Goal: Task Accomplishment & Management: Complete application form

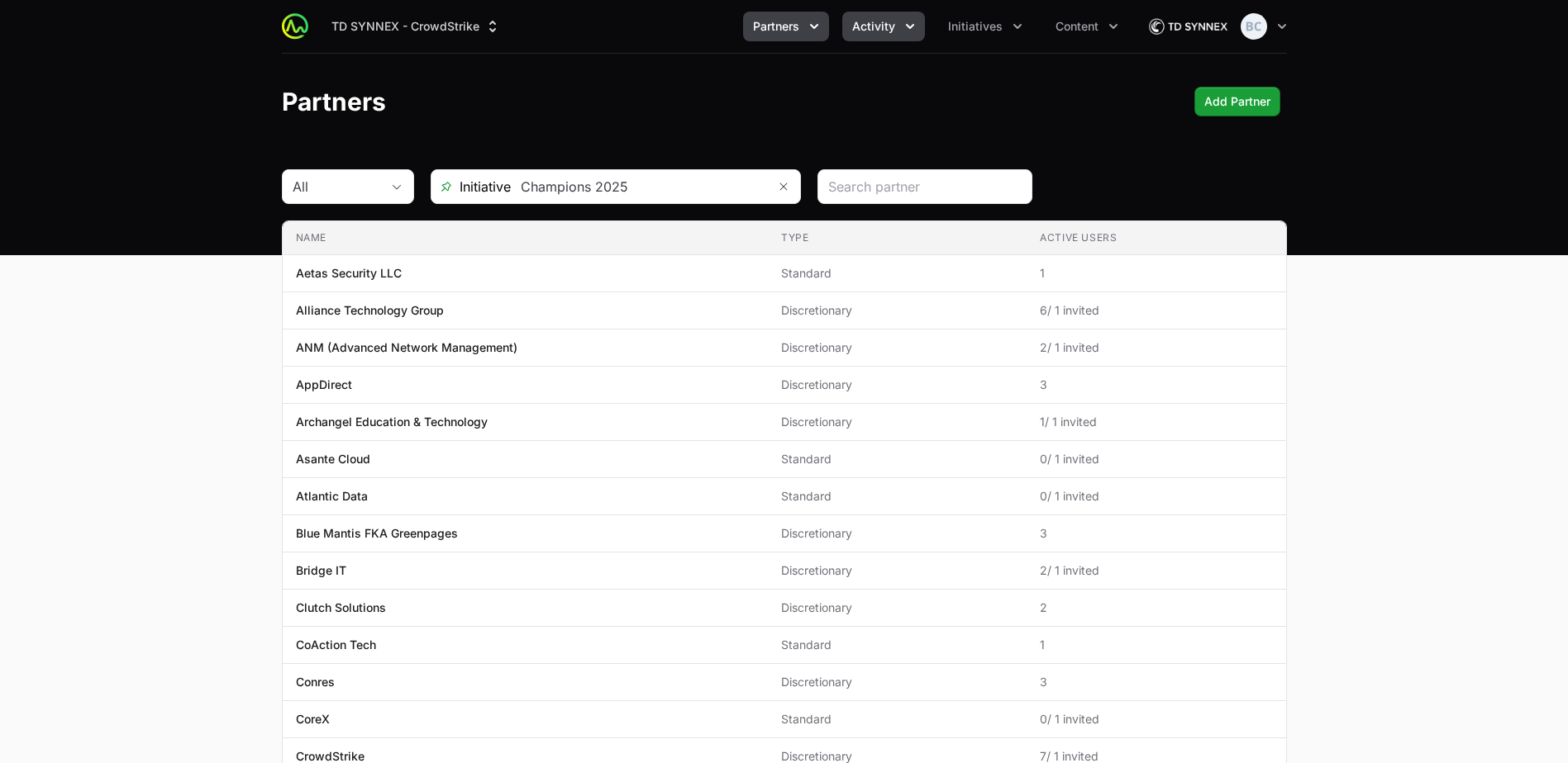
click at [900, 27] on button "Activity" at bounding box center [883, 26] width 83 height 30
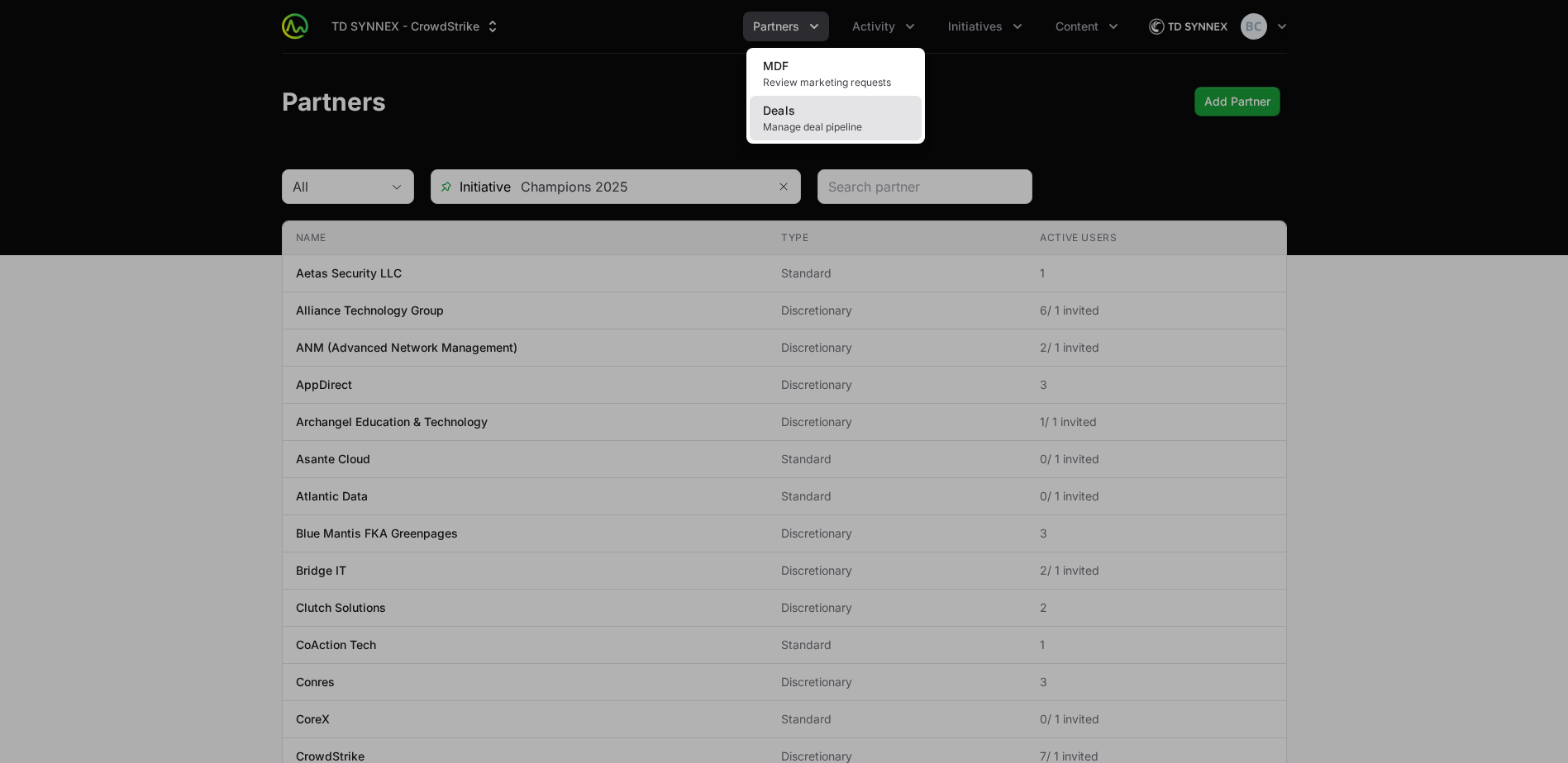
click at [872, 118] on link "Deals Manage deal pipeline" at bounding box center [835, 118] width 172 height 44
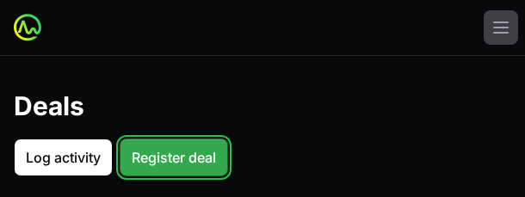
click at [195, 152] on span "Register deal" at bounding box center [174, 157] width 84 height 21
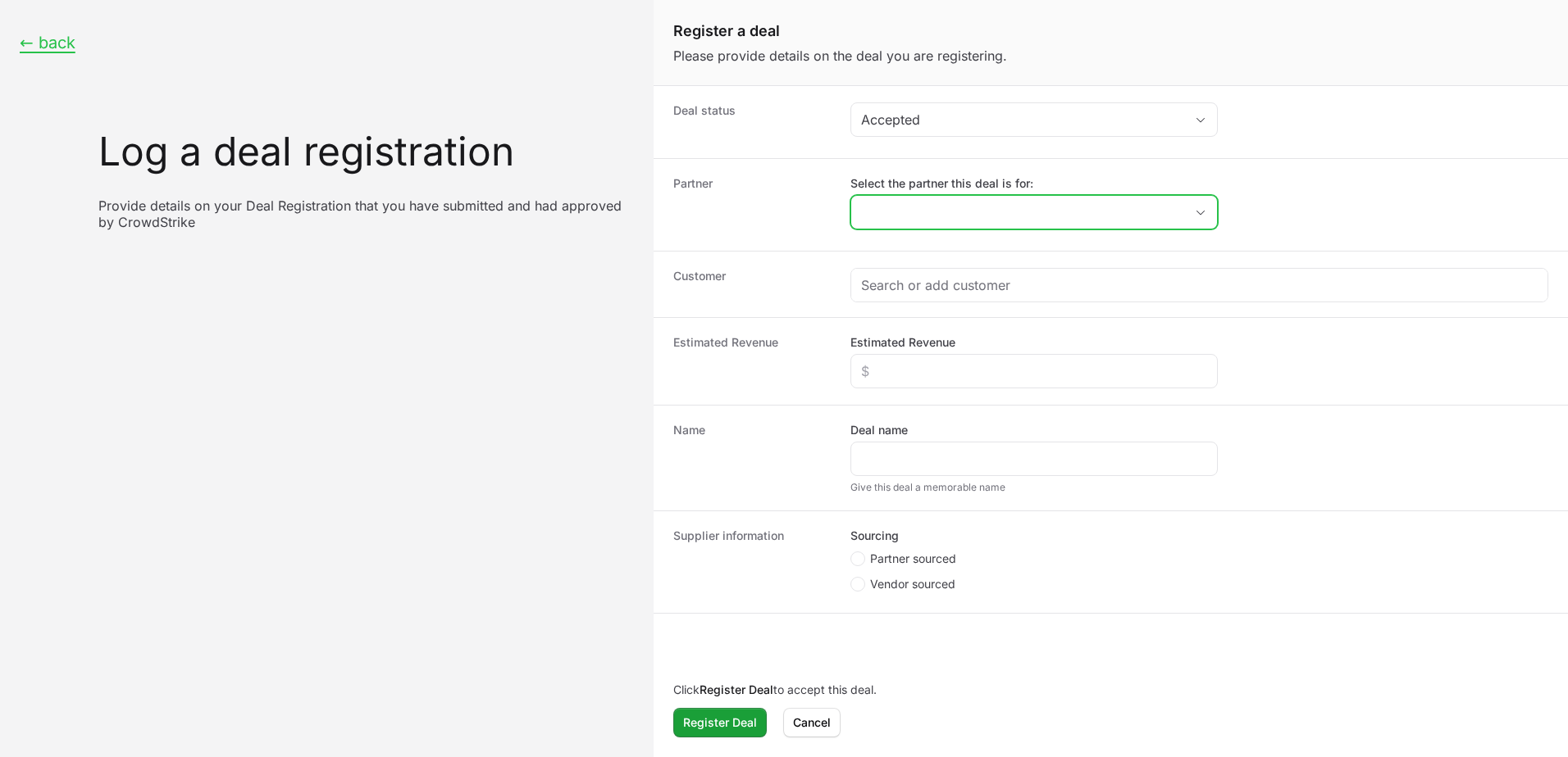
click at [950, 209] on input "Select the partner this deal is for:" at bounding box center [1017, 212] width 332 height 32
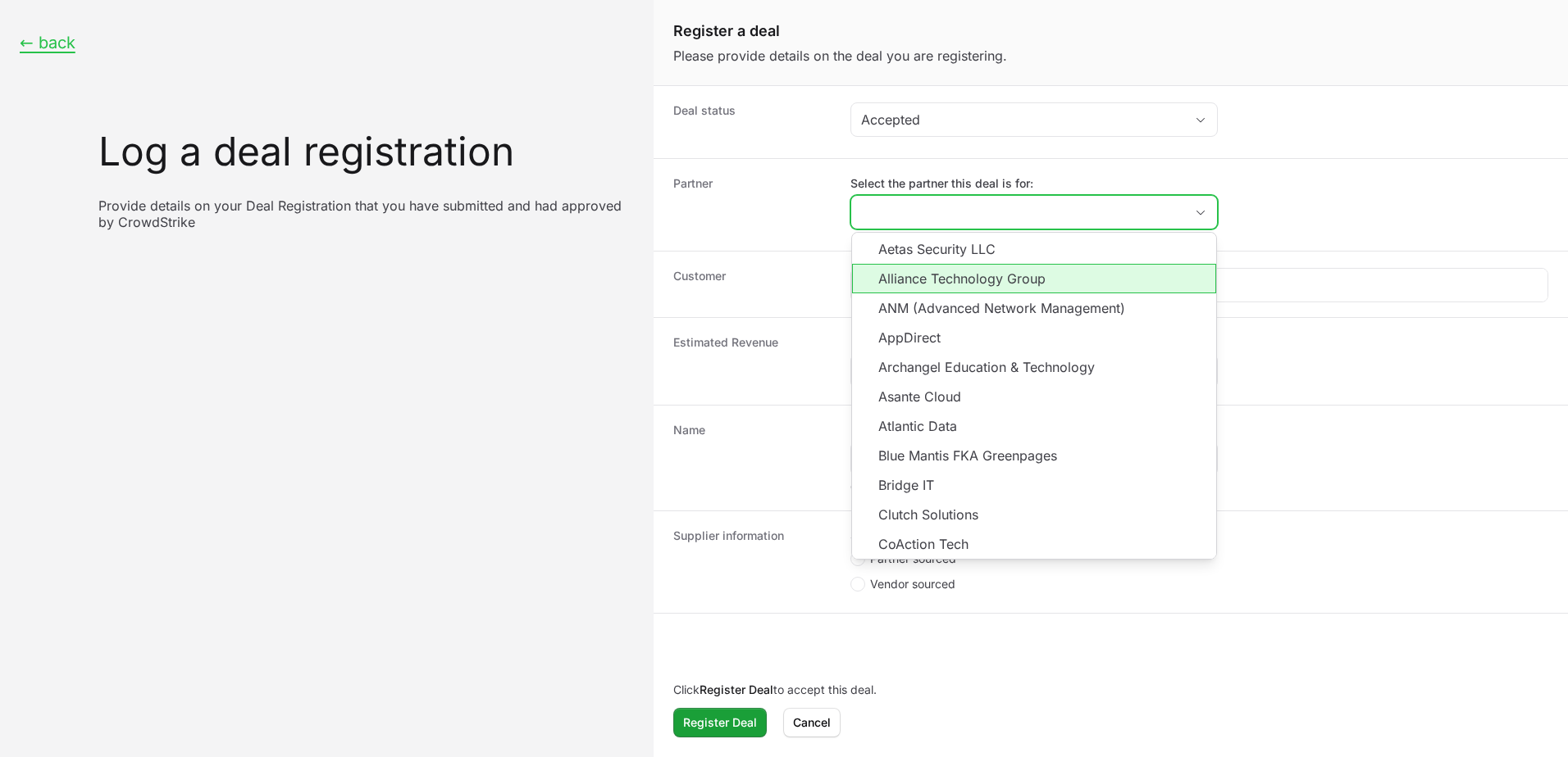
click at [1008, 283] on li "Alliance Technology Group" at bounding box center [1034, 278] width 364 height 30
type input "Alliance Technology Group"
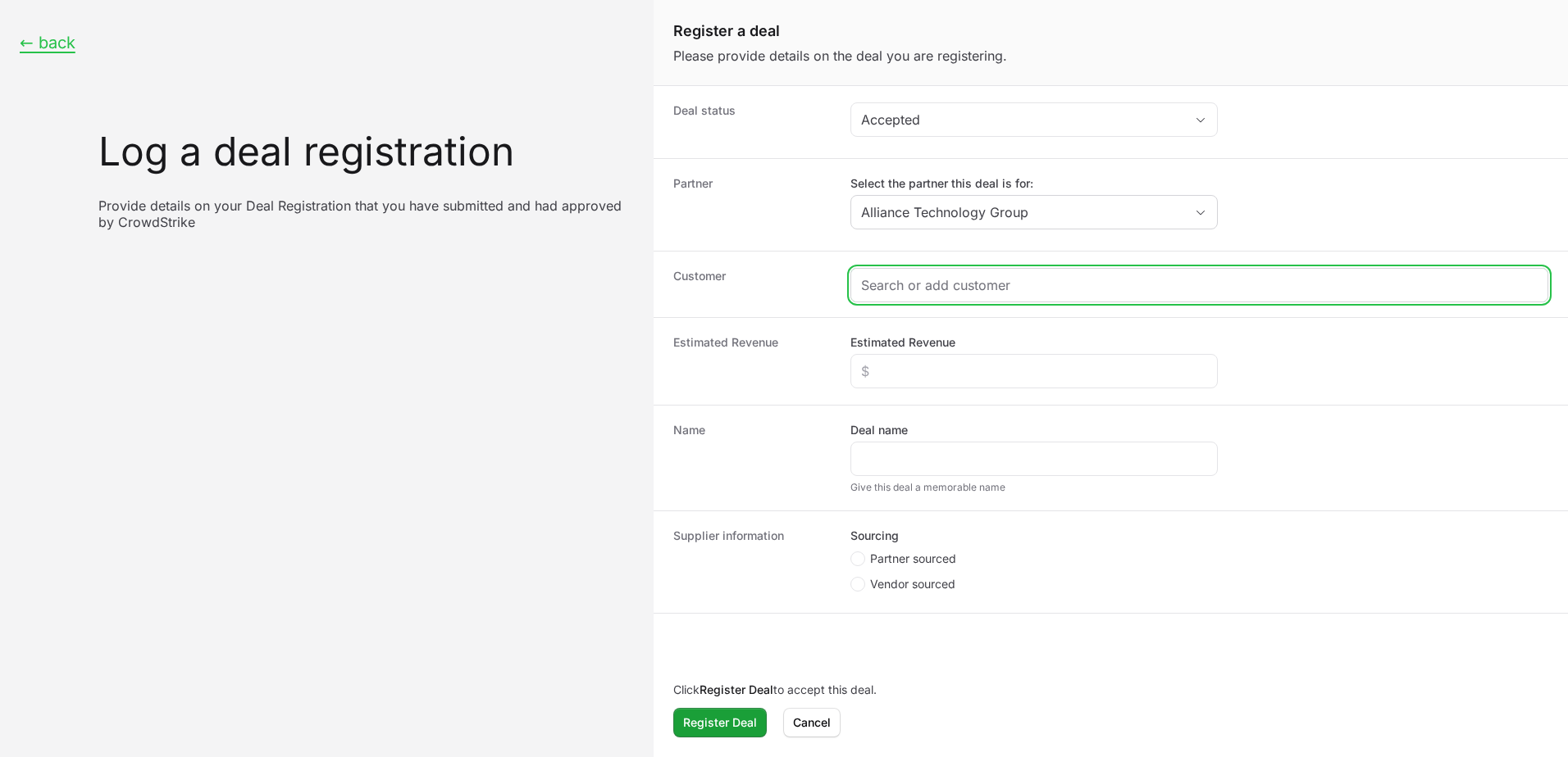
click at [1001, 285] on input "Create activity form" at bounding box center [1199, 285] width 676 height 20
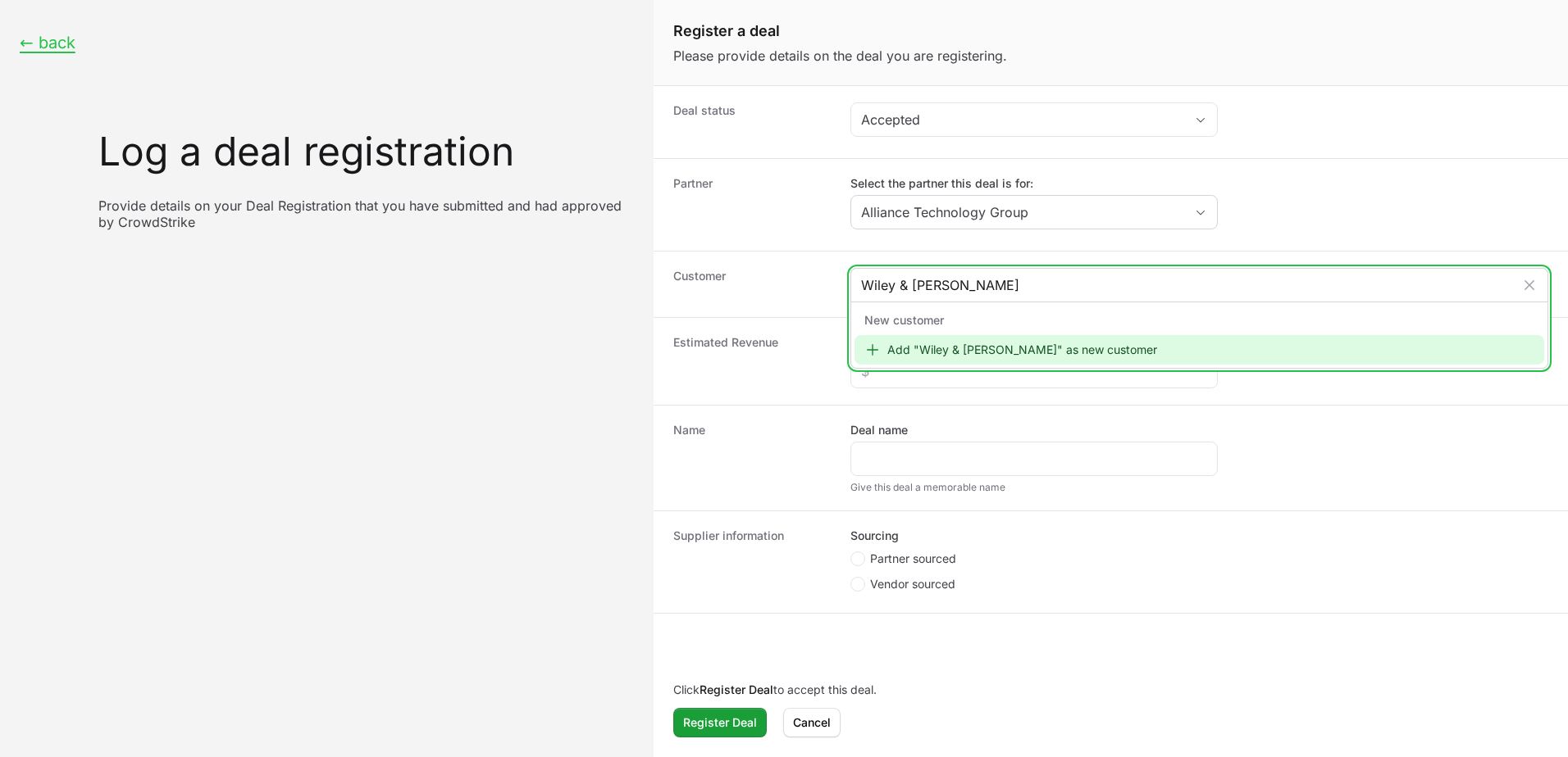
type input "Wiley & [PERSON_NAME]"
click at [1035, 353] on div "Add "Wiley & [PERSON_NAME]" as new customer" at bounding box center [1199, 349] width 690 height 30
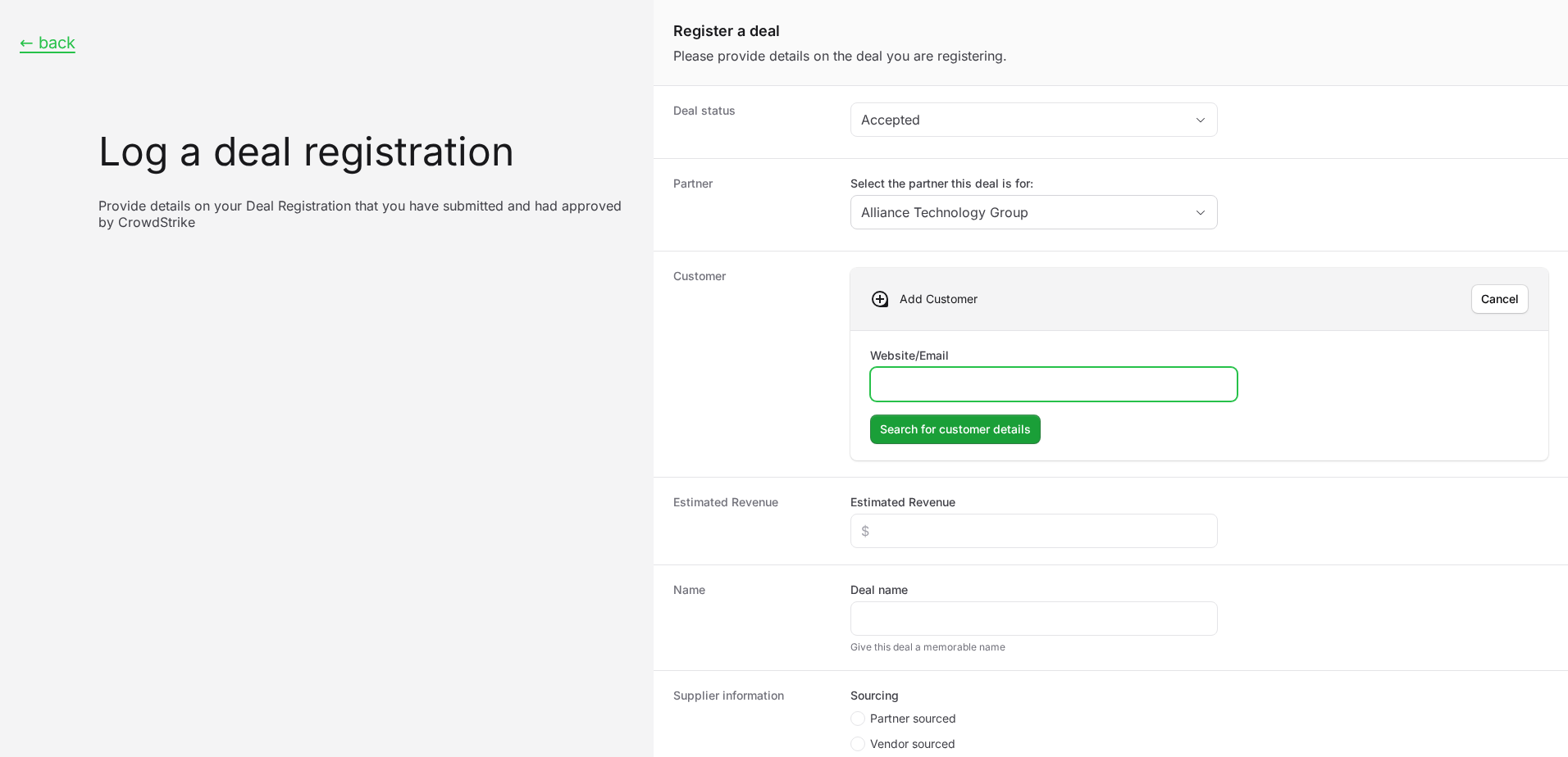
click at [1062, 392] on input "Website/Email" at bounding box center [1054, 384] width 346 height 20
paste input "[DOMAIN_NAME]"
type input "[DOMAIN_NAME]"
click at [982, 433] on span "Search for customer details" at bounding box center [955, 429] width 151 height 20
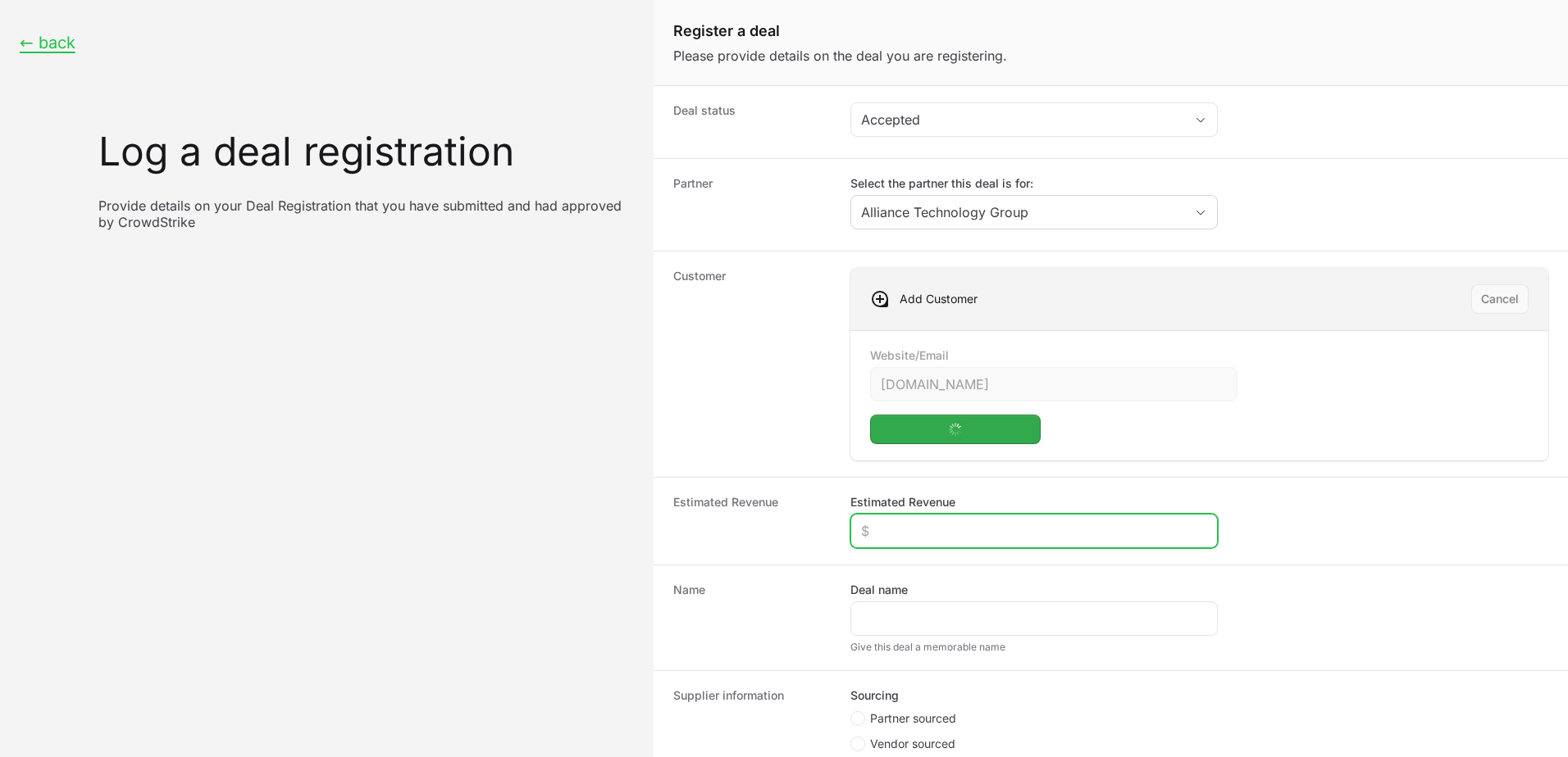
click at [964, 528] on input "Estimated Revenue" at bounding box center [1034, 530] width 346 height 20
type input "$10,000"
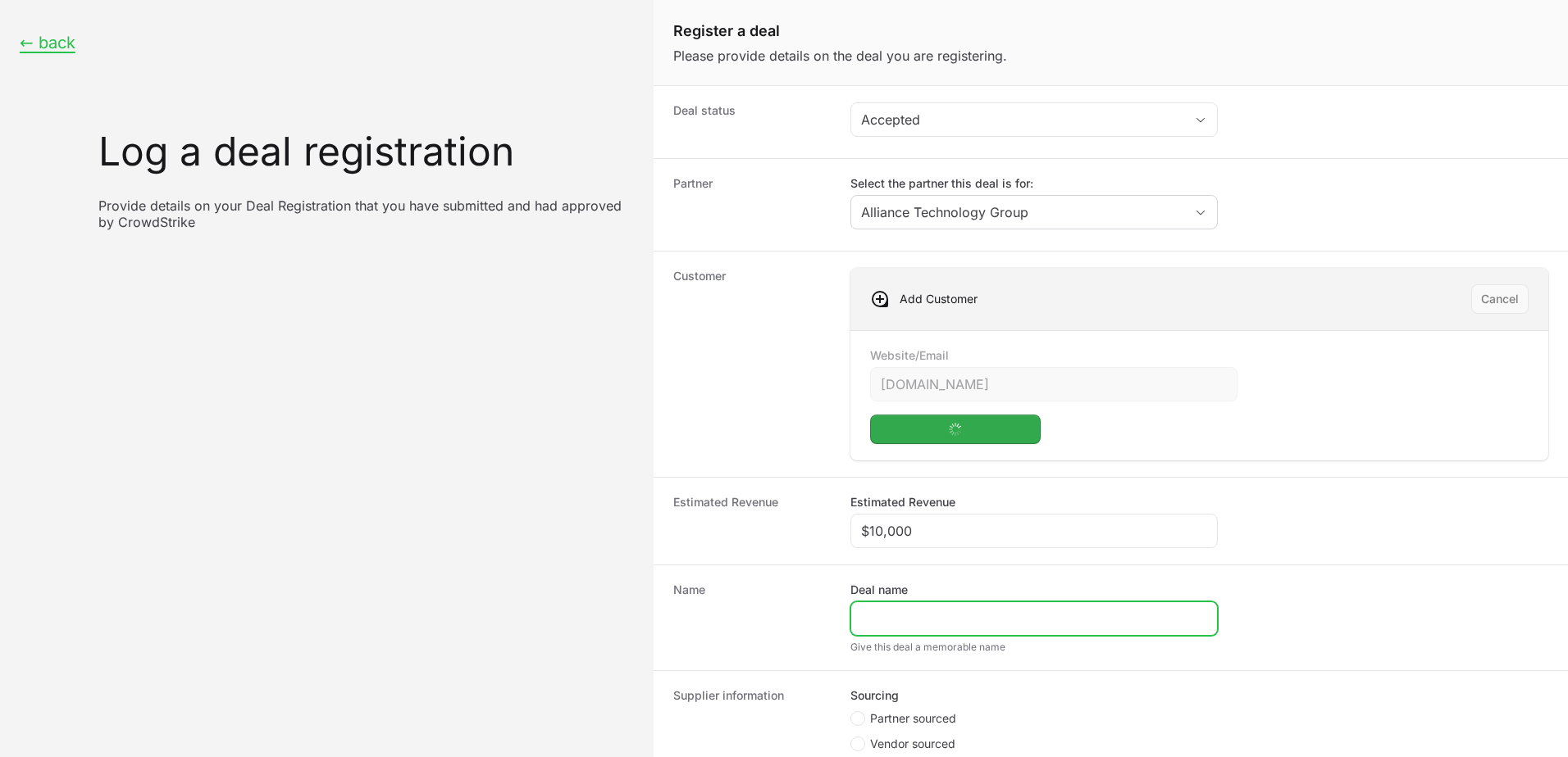
click at [950, 620] on input "Deal name" at bounding box center [1034, 619] width 346 height 20
type input "Wiley & [PERSON_NAME]"
click at [900, 722] on span "Partner sourced" at bounding box center [913, 718] width 86 height 16
click at [852, 713] on input "Partner sourced" at bounding box center [852, 712] width 2 height 2
radio input "true"
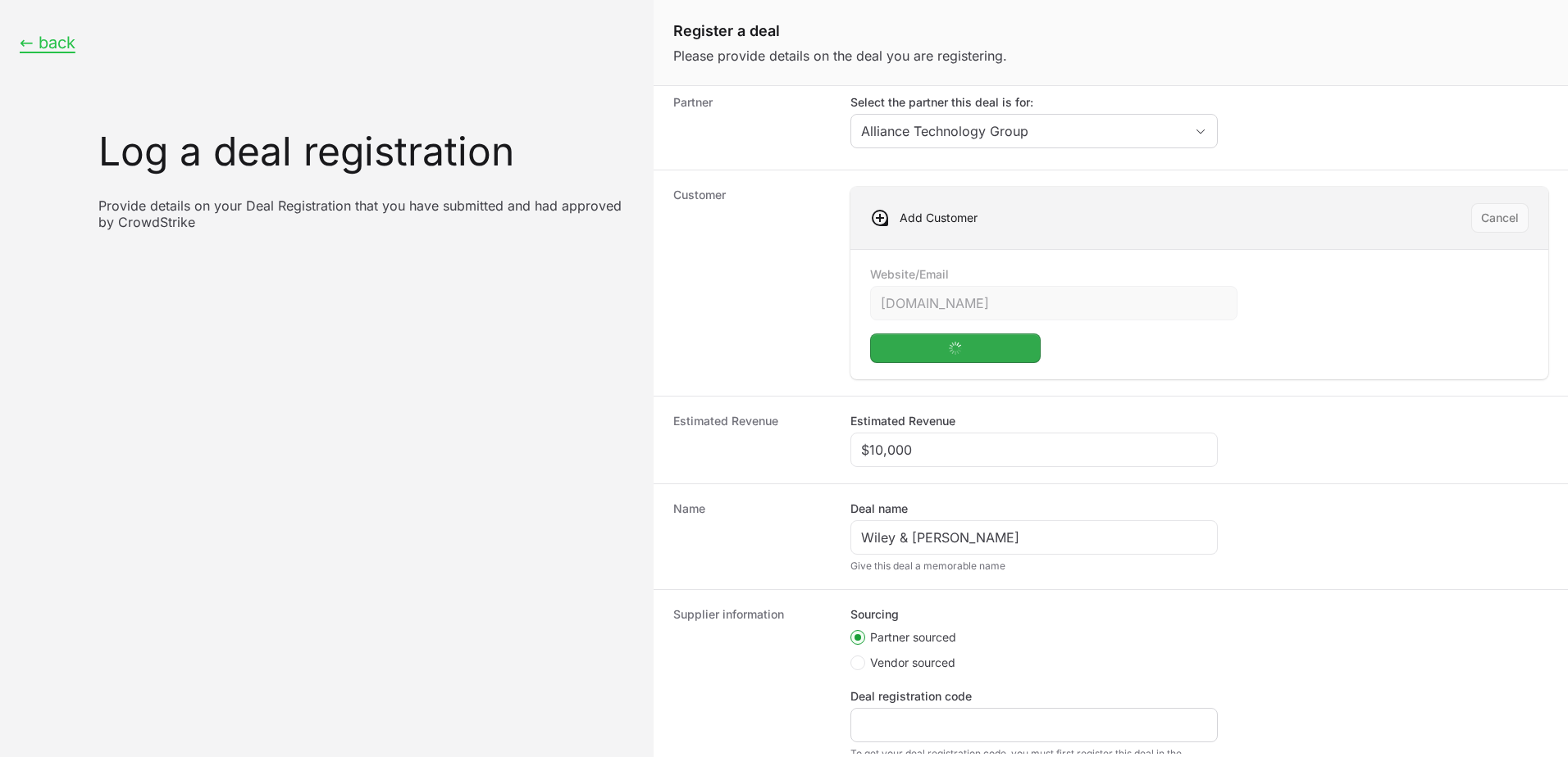
scroll to position [82, 0]
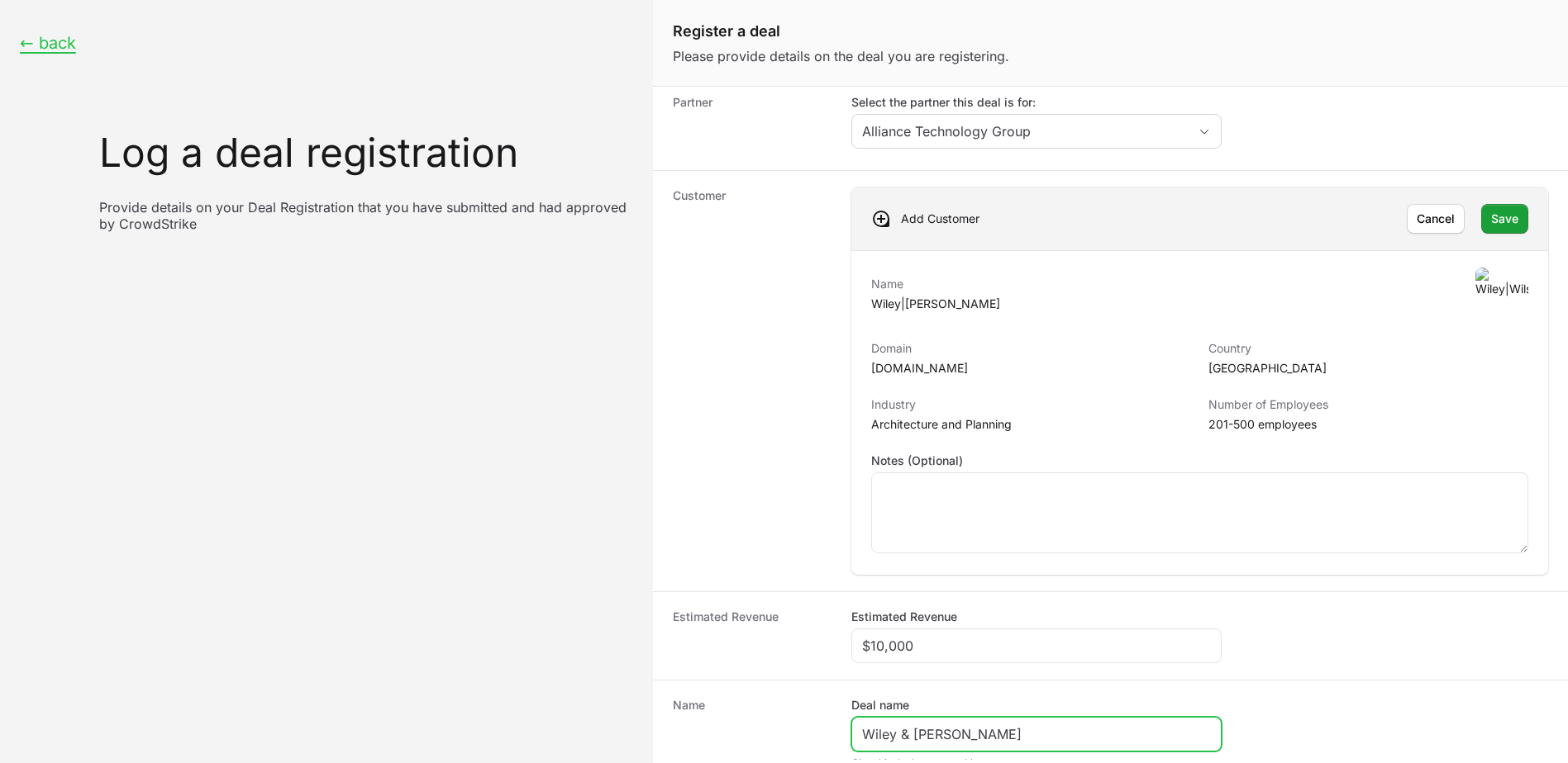
click at [909, 728] on input "Wiley & [PERSON_NAME]" at bounding box center [1036, 734] width 349 height 20
click at [1501, 218] on span "Save" at bounding box center [1505, 219] width 27 height 20
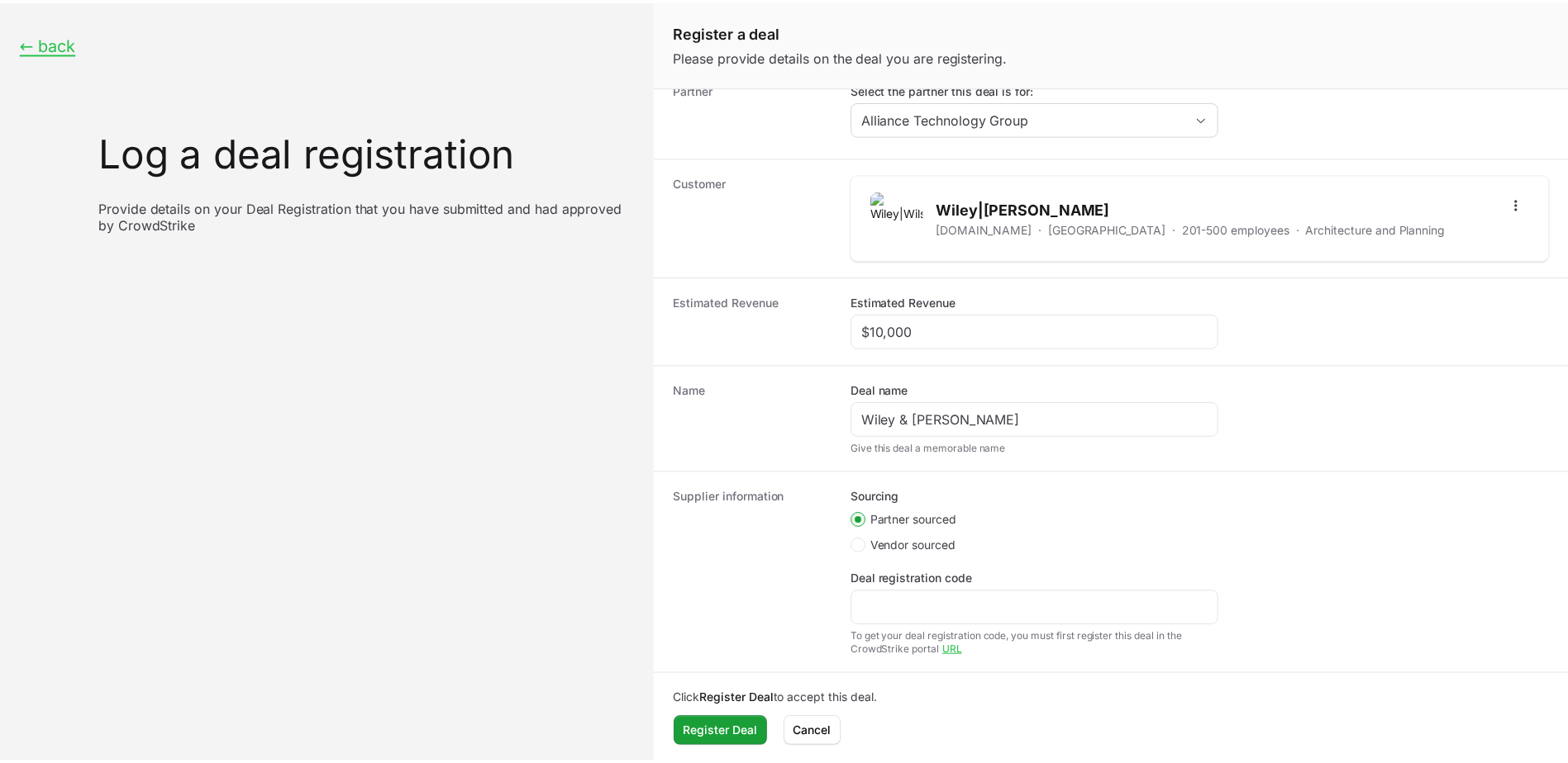
scroll to position [100, 0]
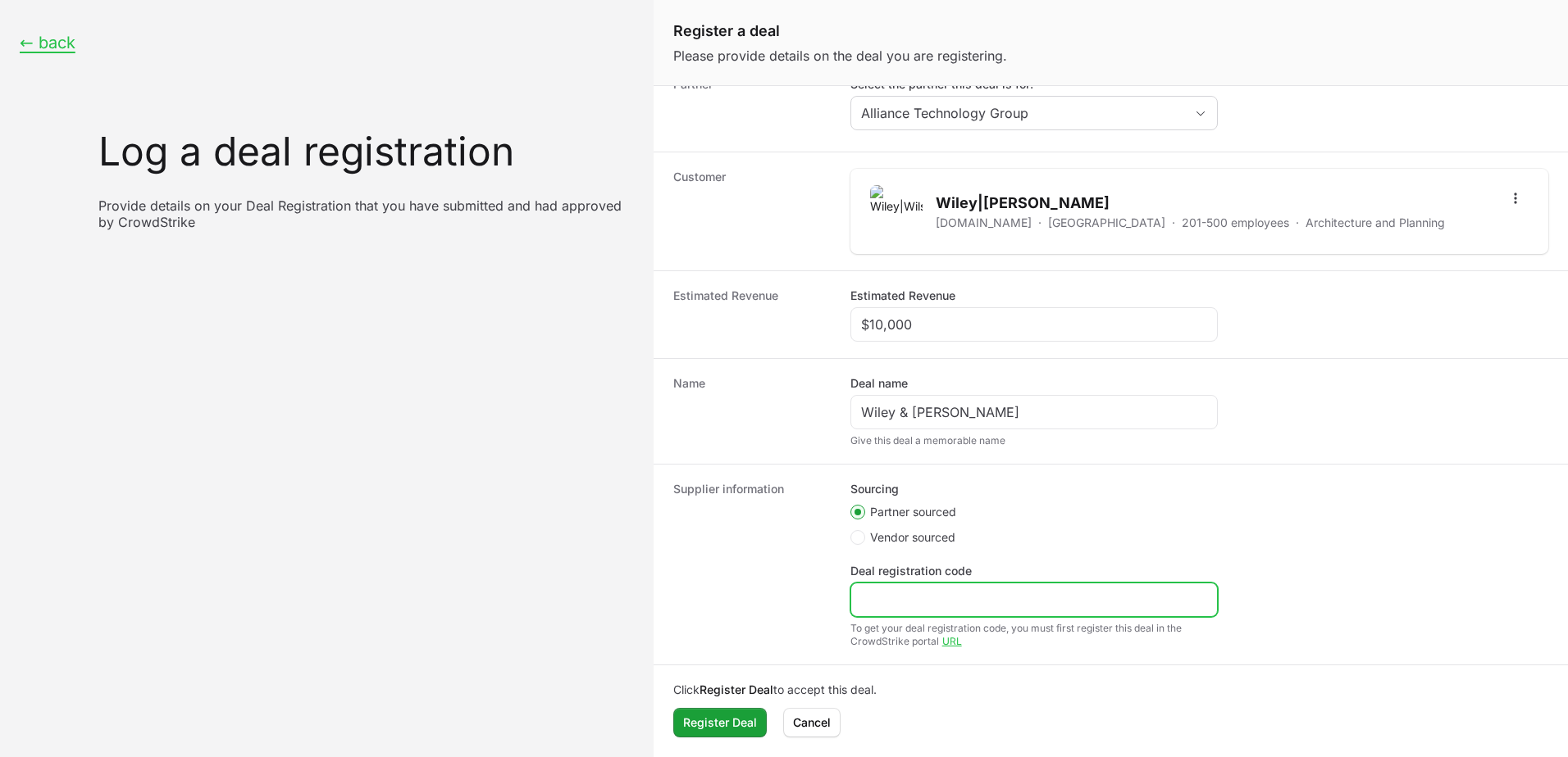
click at [893, 607] on input "Deal registration code" at bounding box center [1034, 600] width 346 height 20
paste input "[DOMAIN_NAME]"
type input "[DOMAIN_NAME]"
drag, startPoint x: 1004, startPoint y: 600, endPoint x: 794, endPoint y: 594, distance: 210.1
click at [794, 594] on div "Supplier information Sourcing Partner sourced Vendor sourced Deal registration …" at bounding box center [1111, 564] width 915 height 201
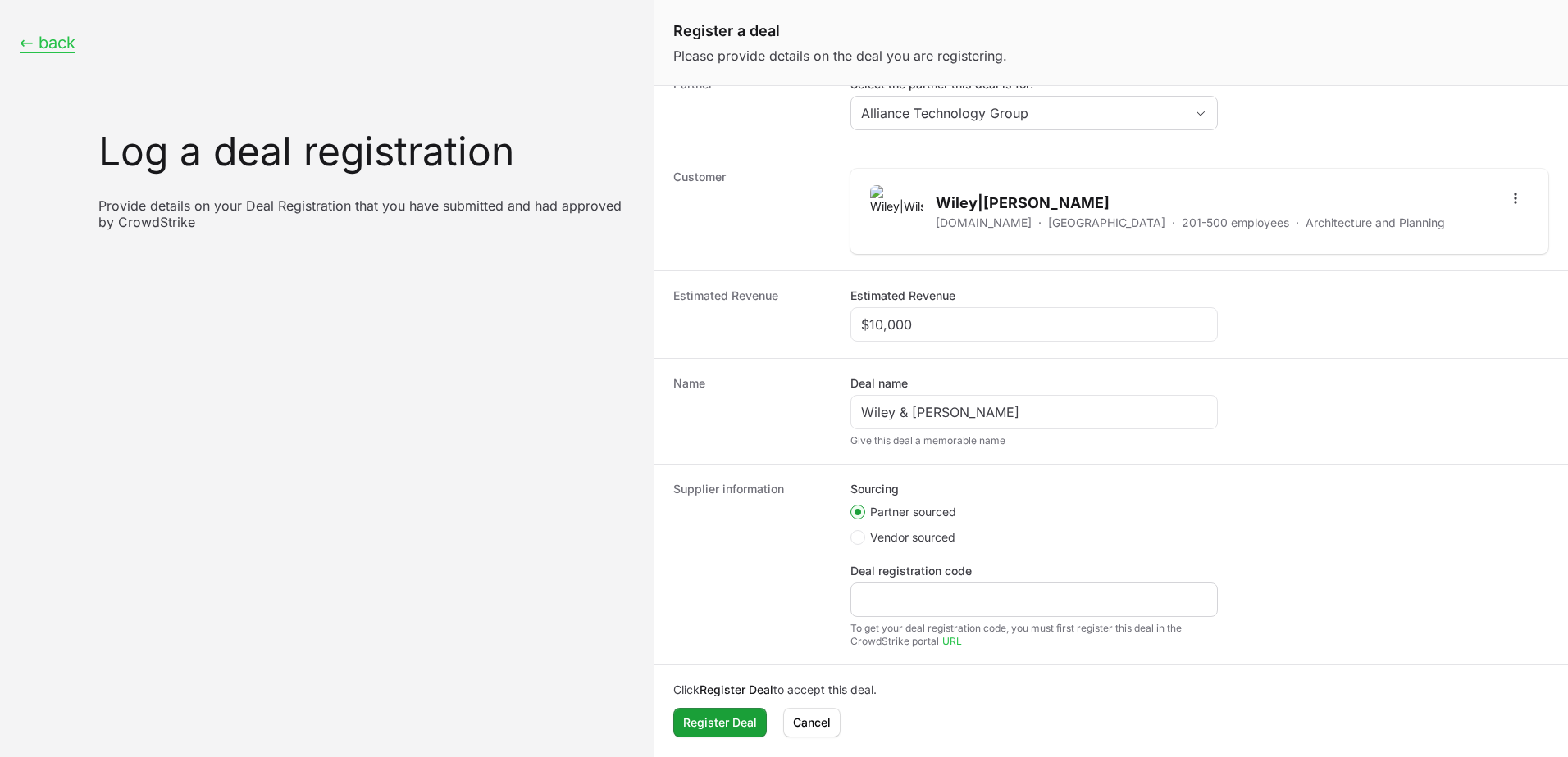
click at [951, 588] on div "Create activity form" at bounding box center [1035, 600] width 368 height 34
click at [960, 598] on input "Deal registration code" at bounding box center [1034, 600] width 346 height 20
paste input "DR-f218e518"
type input "DR-f218e518"
click at [698, 718] on span "Register Deal" at bounding box center [719, 723] width 73 height 20
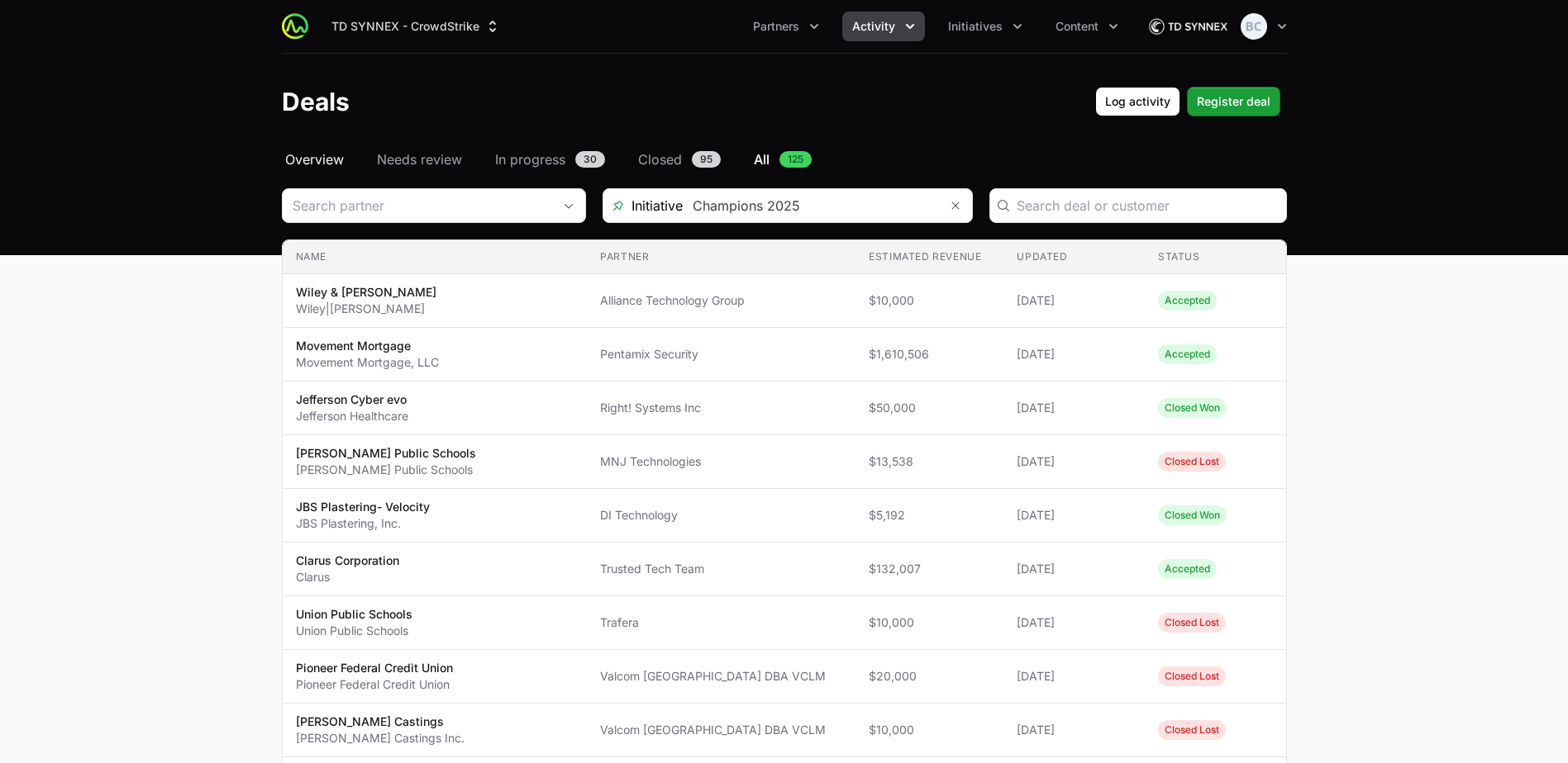
click at [325, 159] on span "Overview" at bounding box center [314, 159] width 59 height 20
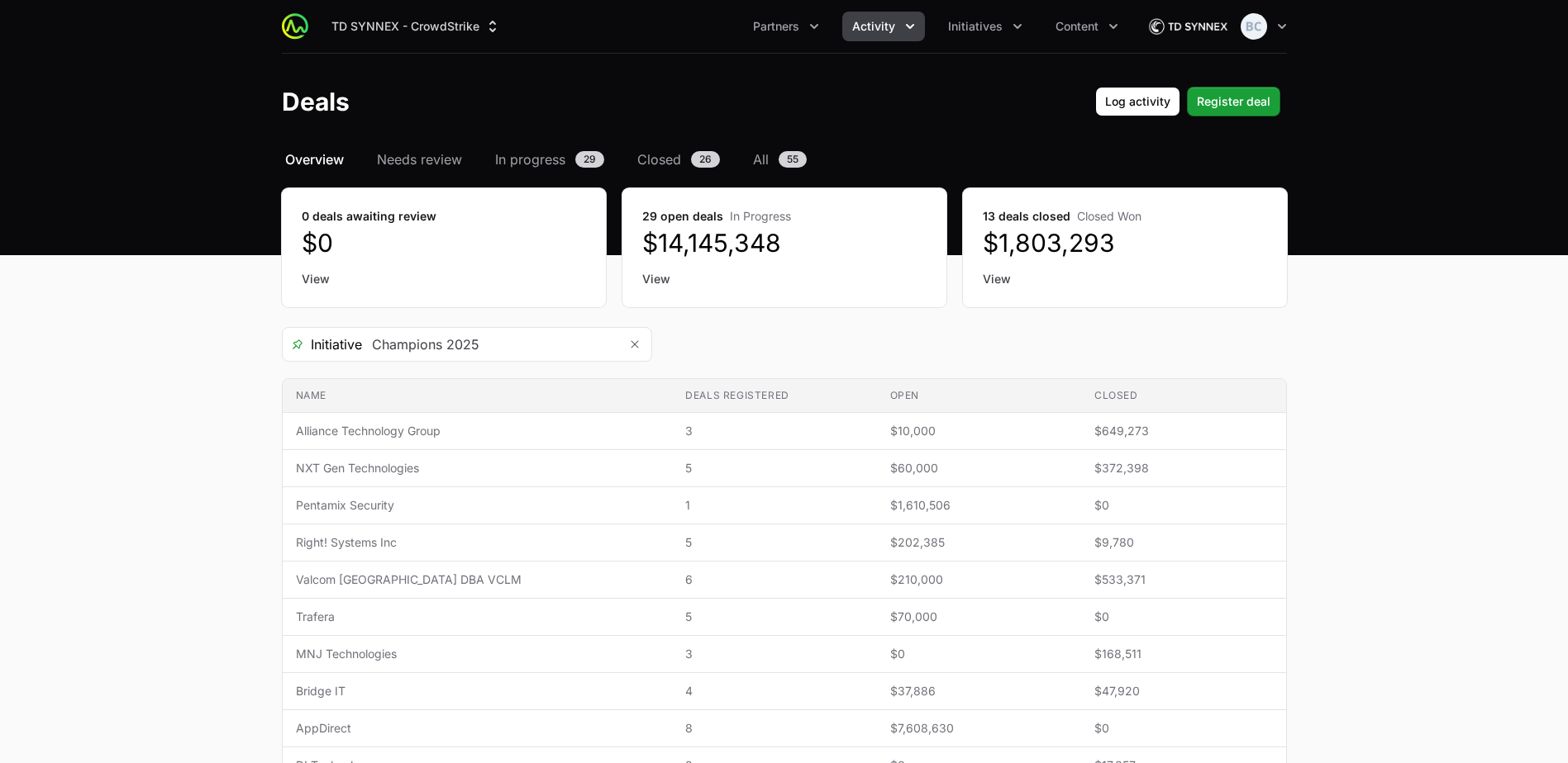
click at [306, 162] on span "Overview" at bounding box center [314, 159] width 59 height 20
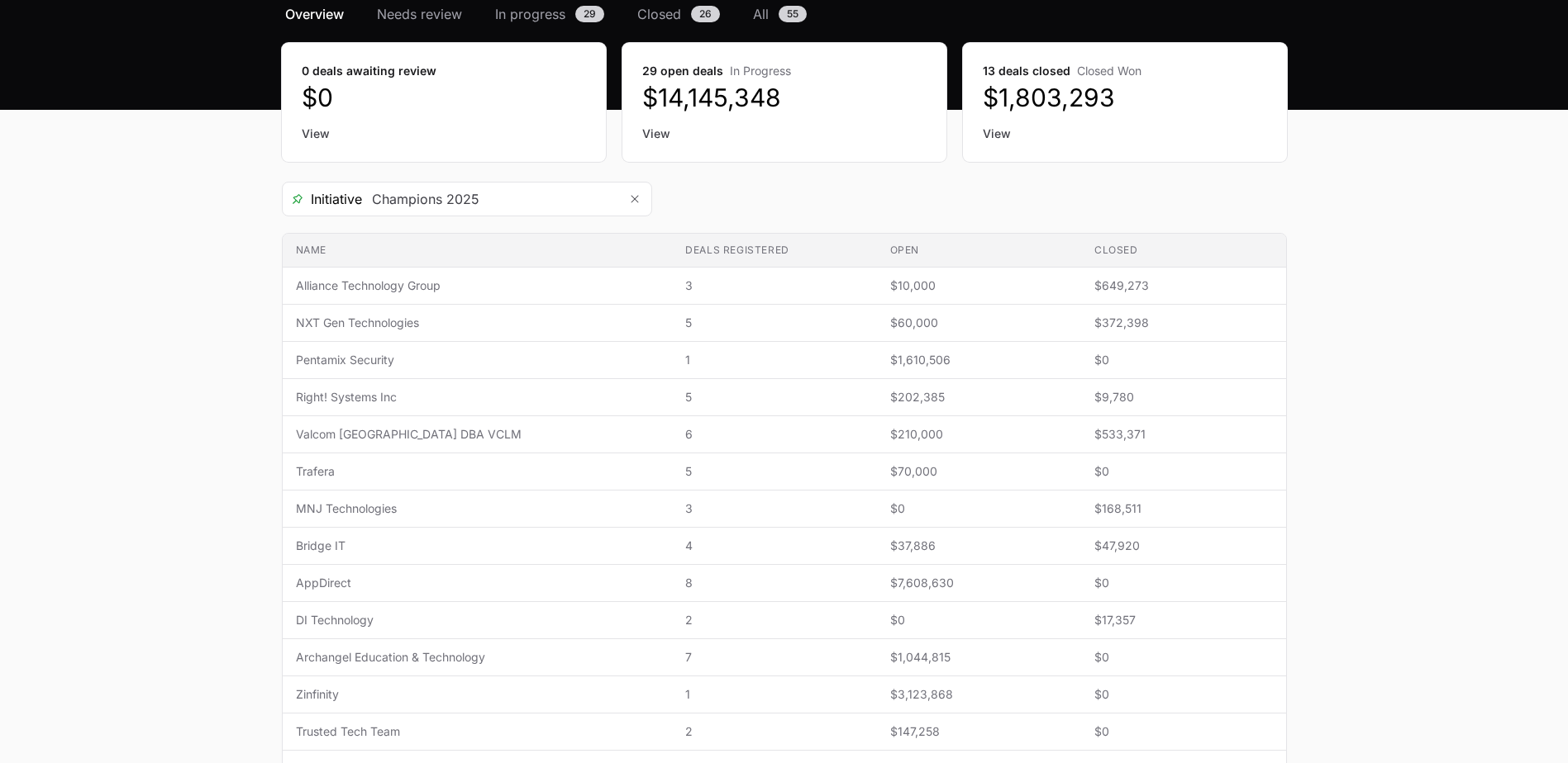
scroll to position [248, 0]
